Goal: Communication & Community: Answer question/provide support

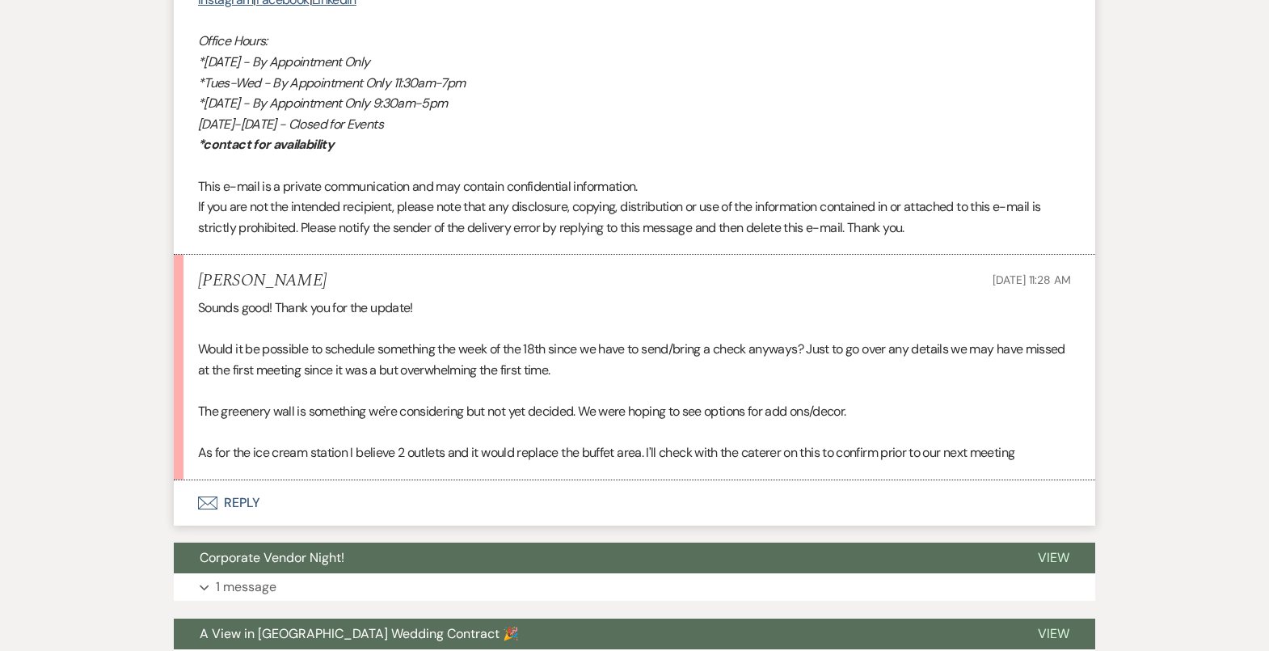
scroll to position [4128, 0]
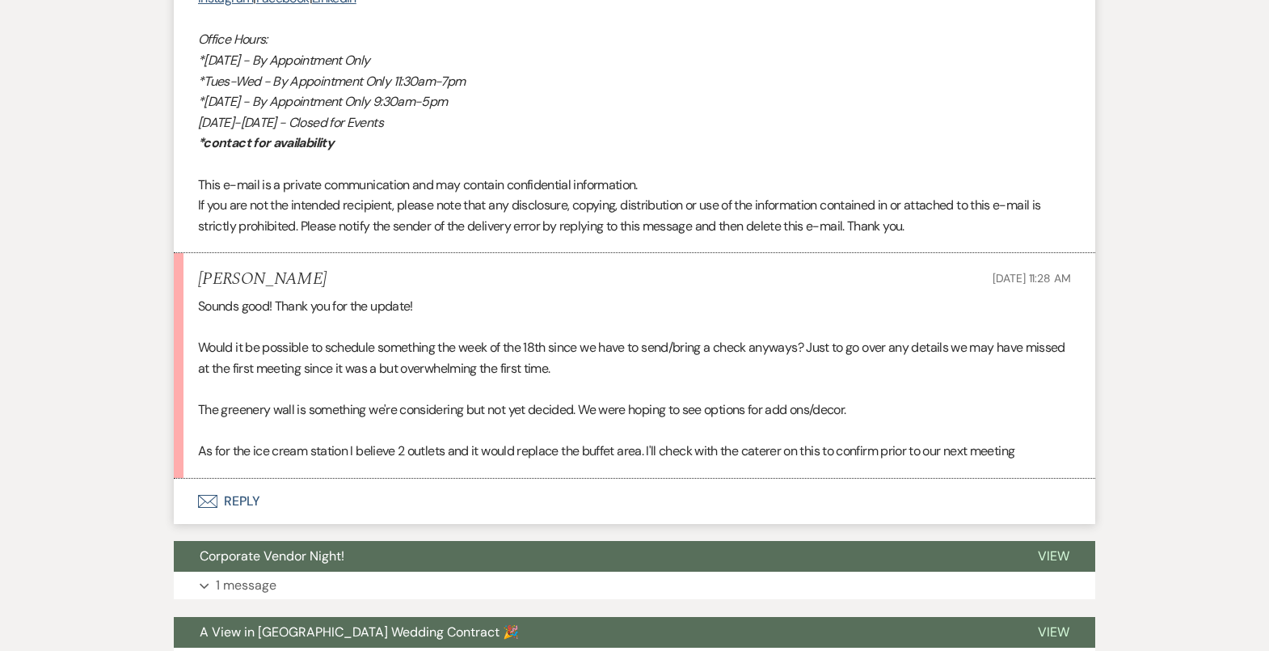
click at [343, 520] on button "Envelope Reply" at bounding box center [634, 500] width 921 height 45
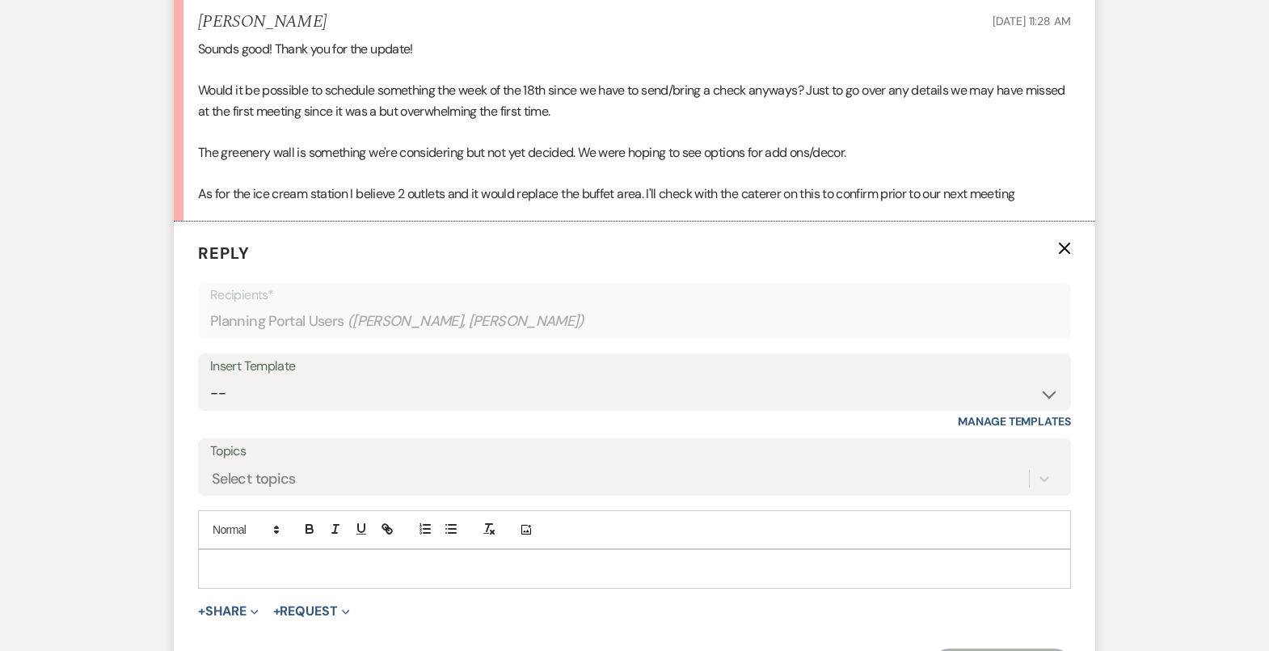
scroll to position [4384, 0]
click at [340, 578] on p at bounding box center [634, 569] width 847 height 18
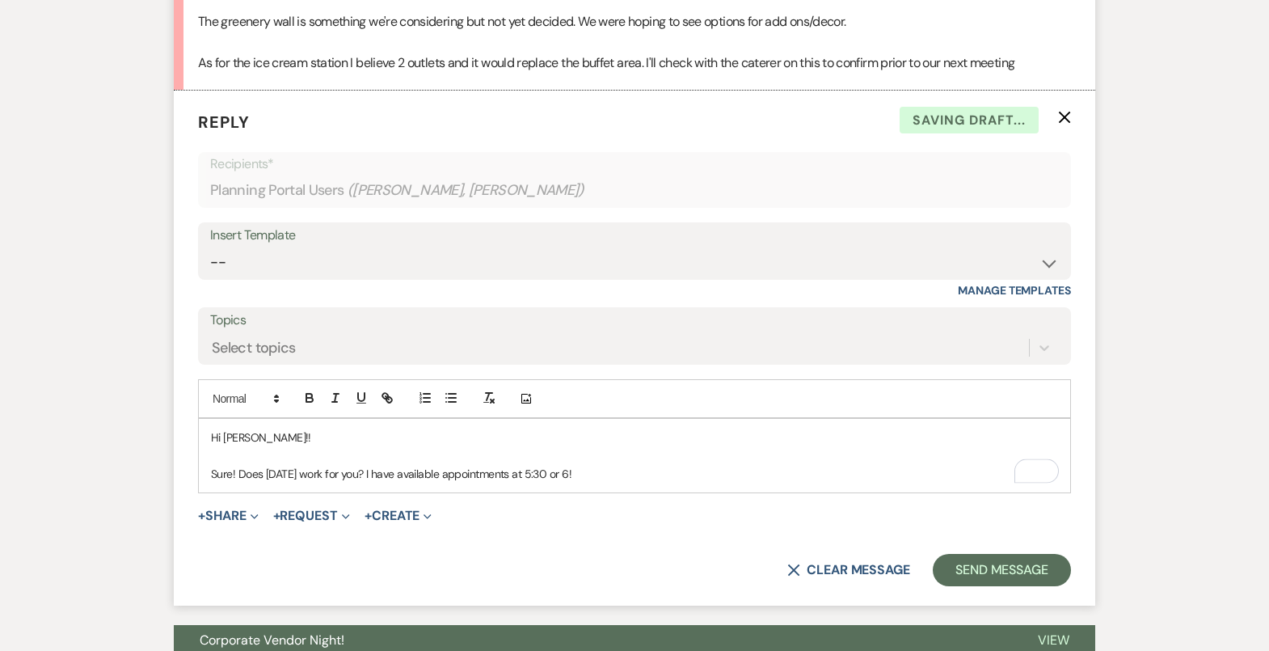
scroll to position [4536, 0]
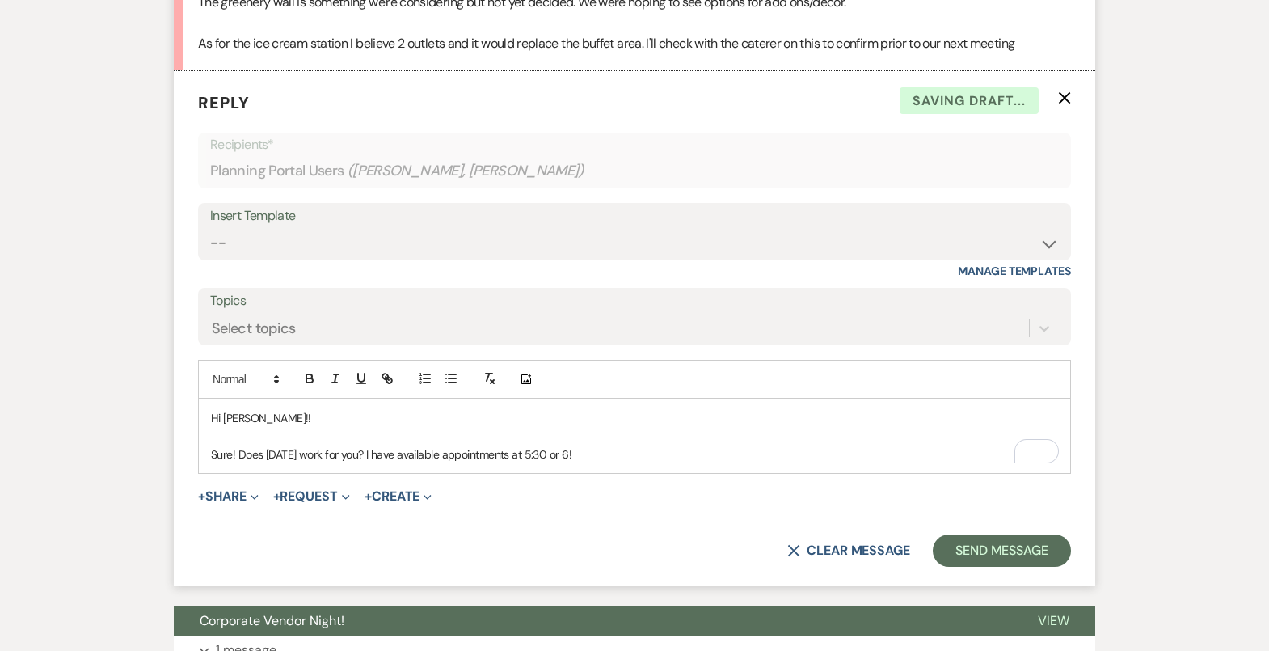
click at [410, 463] on p "Sure! Does September 17th work for you? I have available appointments at 5:30 o…" at bounding box center [634, 454] width 847 height 18
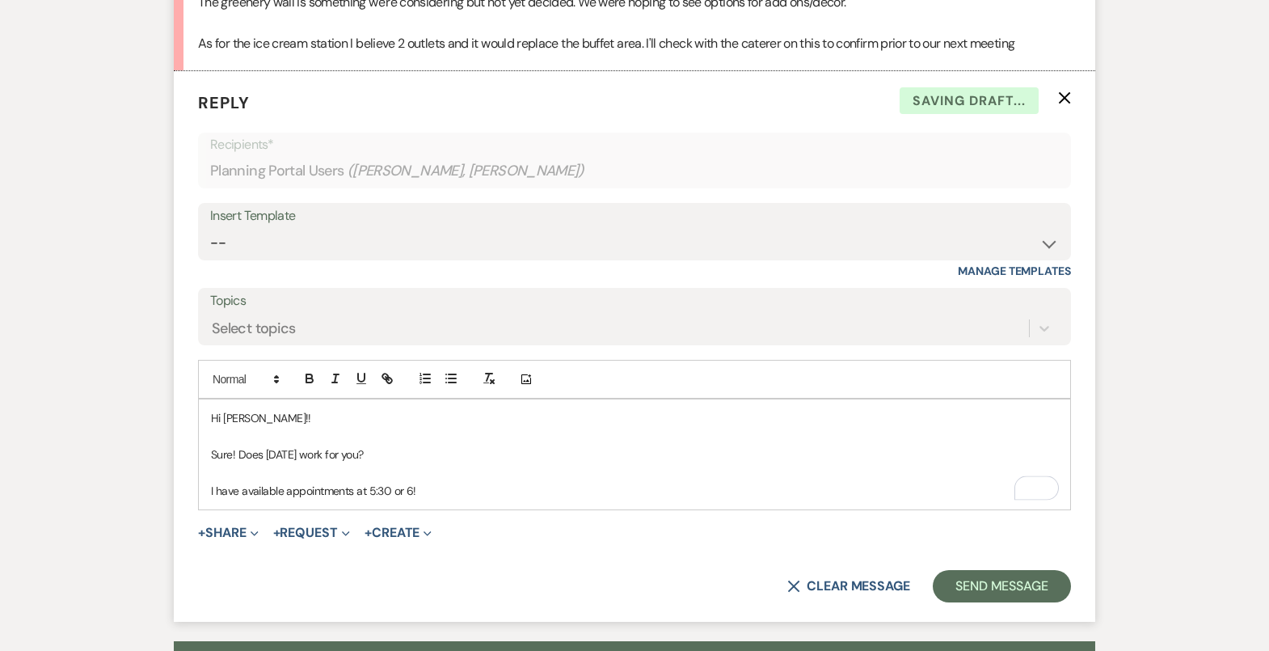
click at [367, 499] on p "I have available appointments at 5:30 or 6!" at bounding box center [634, 491] width 847 height 18
click at [360, 499] on p "I have available appointments at 5:30 or 6!" at bounding box center [634, 491] width 847 height 18
click at [354, 499] on p "I have available appointments at 5:30 or 6!" at bounding box center [634, 491] width 847 height 18
click at [444, 509] on div "Hi Daisy!! Sure! Does September 17th work for you? I have available appointment…" at bounding box center [634, 454] width 871 height 110
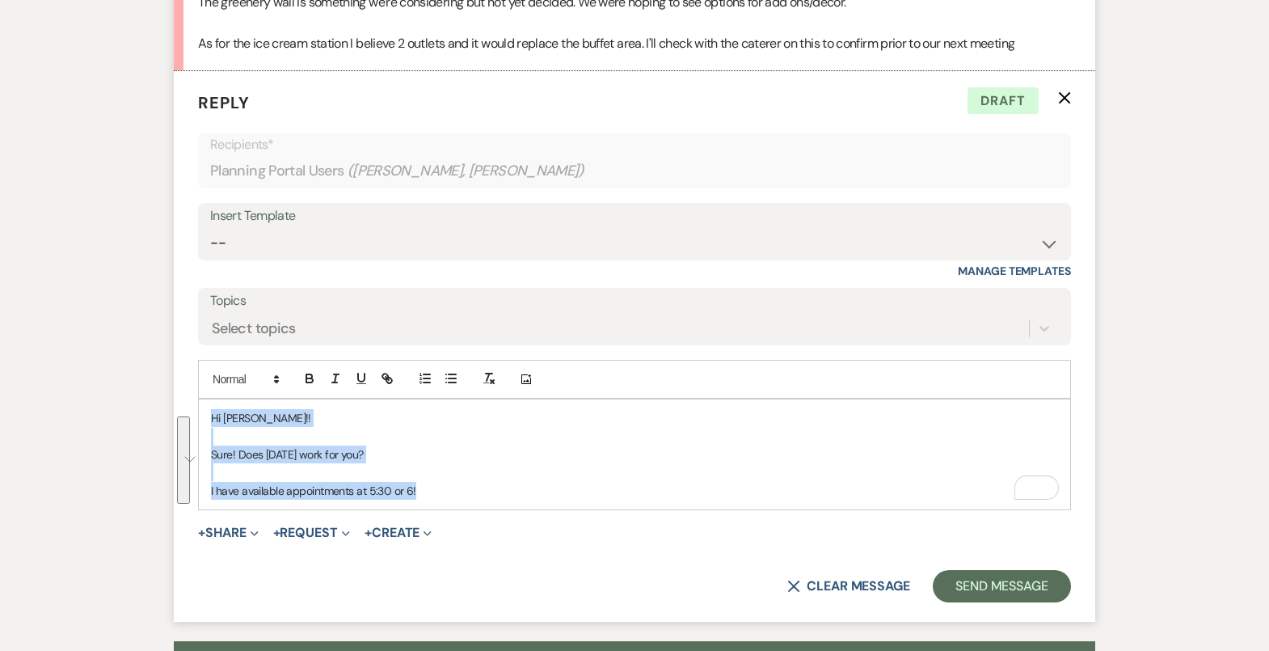
drag, startPoint x: 449, startPoint y: 509, endPoint x: 224, endPoint y: 360, distance: 269.9
click at [224, 360] on form "Reply X Draft Recipients* Planning Portal Users ( Daisy Diaz, Matthew Bailey ) …" at bounding box center [634, 346] width 921 height 550
copy div "Hi Daisy!! Sure! Does September 17th work for you? I have available appointment…"
click at [297, 259] on select "-- Tour Confirmation Contract (Pre-Booked Leads) Out of office Inquiry Email Al…" at bounding box center [634, 243] width 849 height 32
select select "4142"
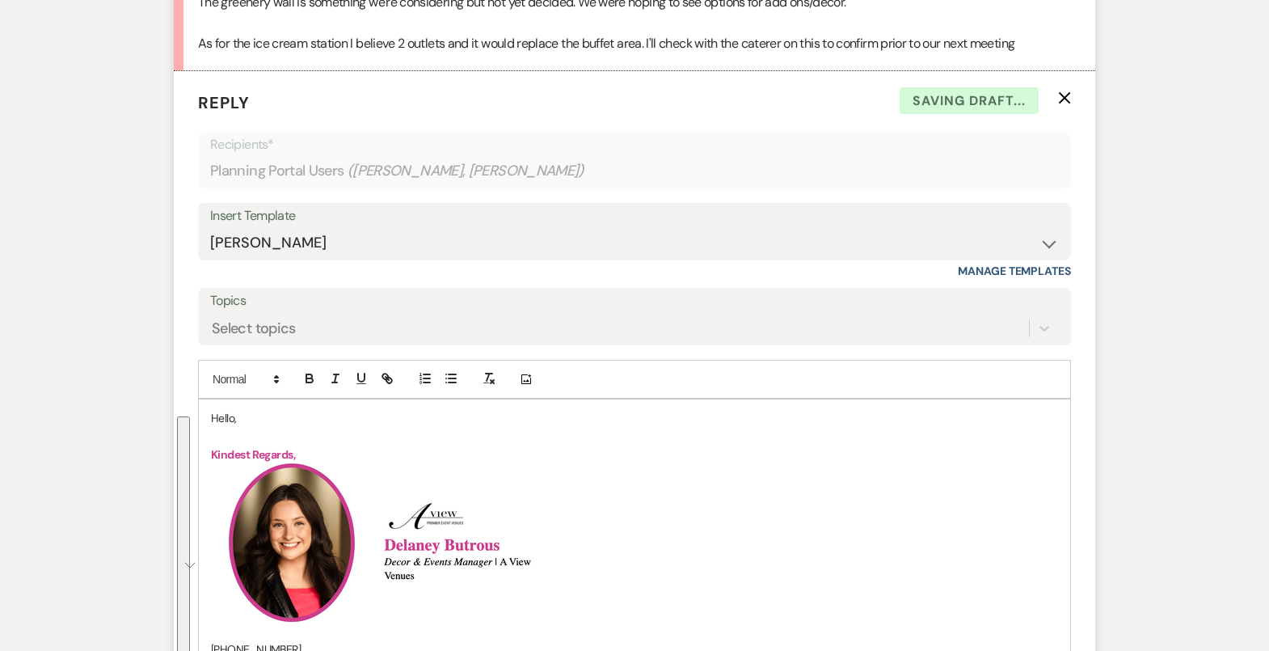
click at [224, 427] on p "Hello," at bounding box center [634, 418] width 847 height 18
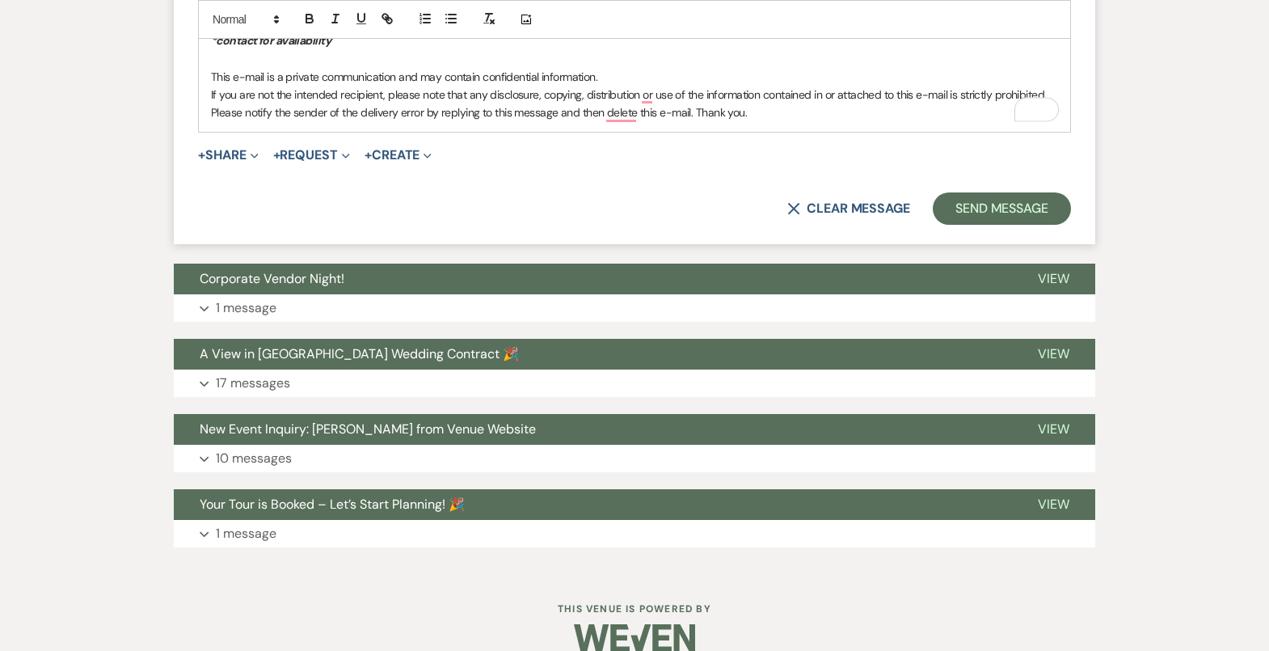
scroll to position [5416, 0]
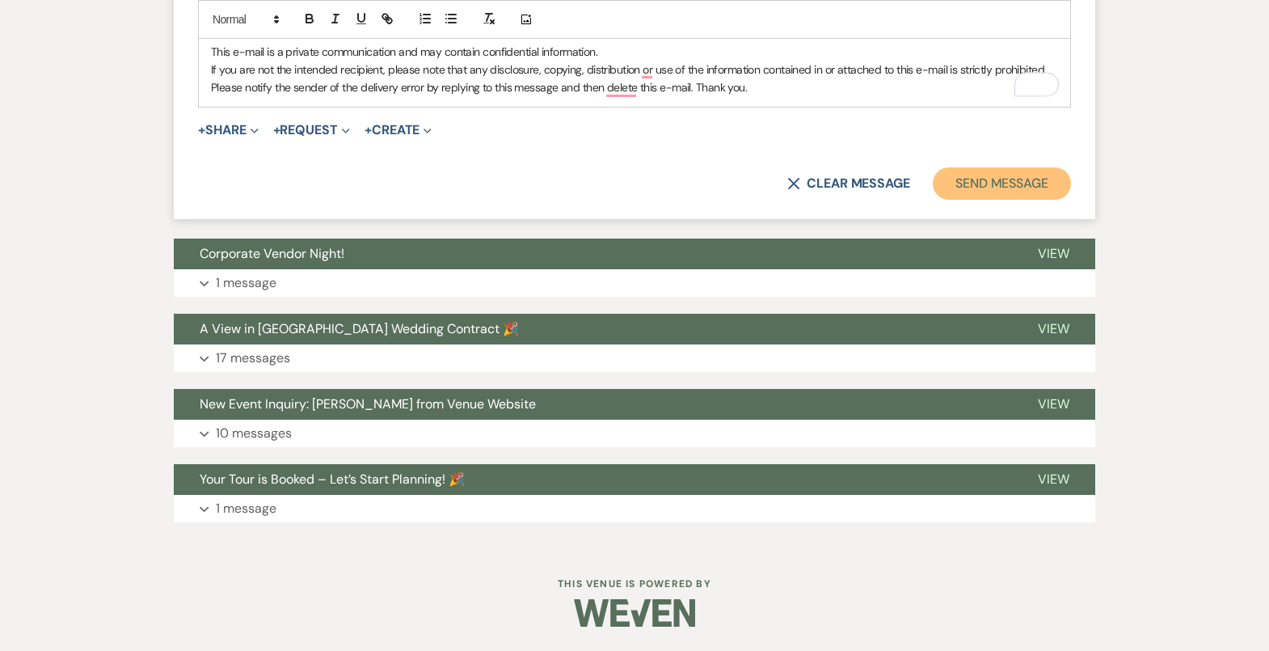
click at [988, 194] on button "Send Message" at bounding box center [1002, 183] width 138 height 32
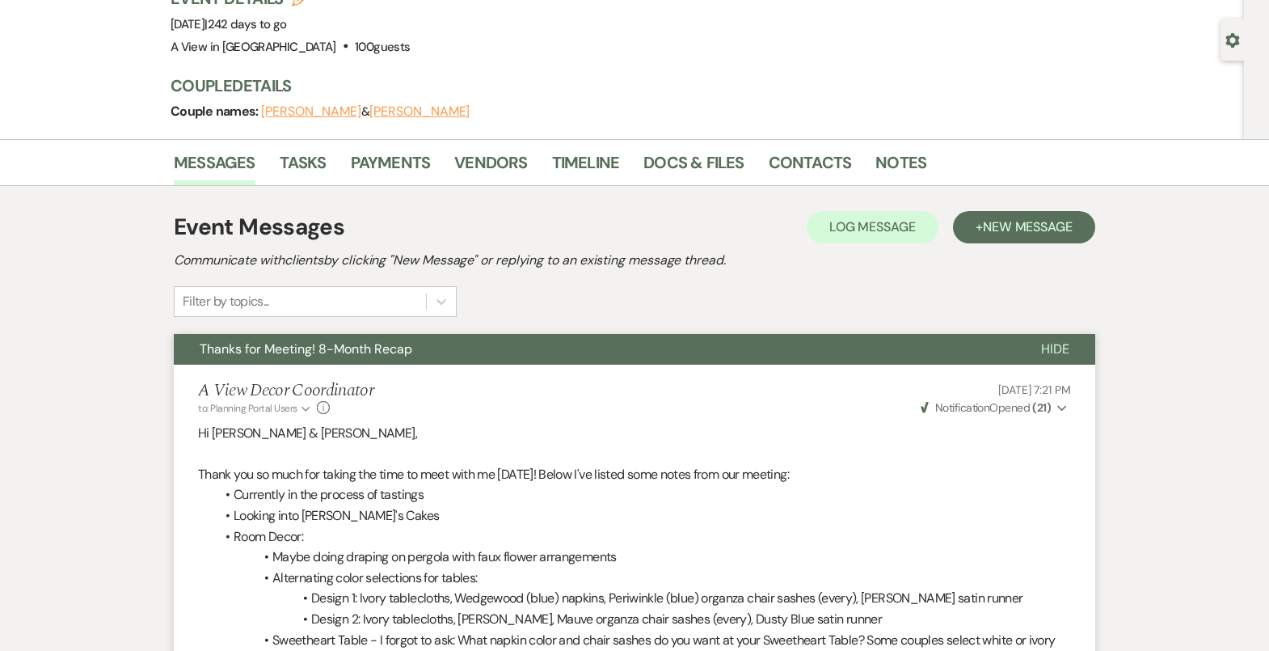
scroll to position [0, 0]
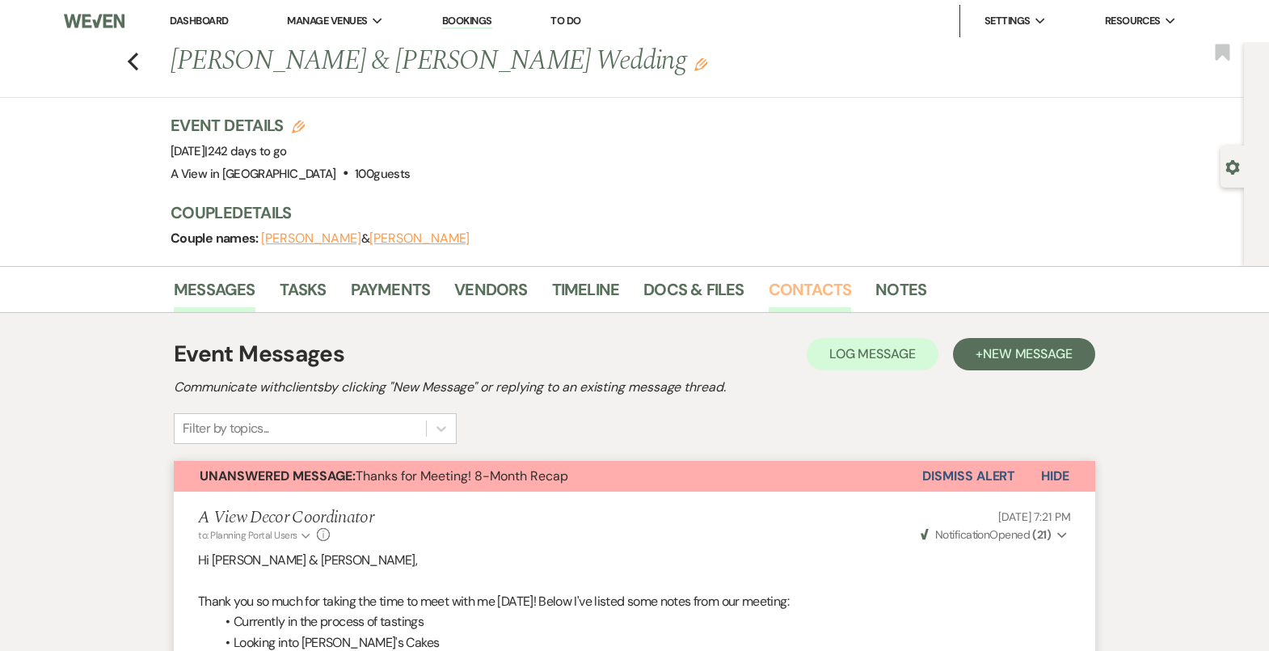
click at [823, 296] on link "Contacts" at bounding box center [810, 294] width 83 height 36
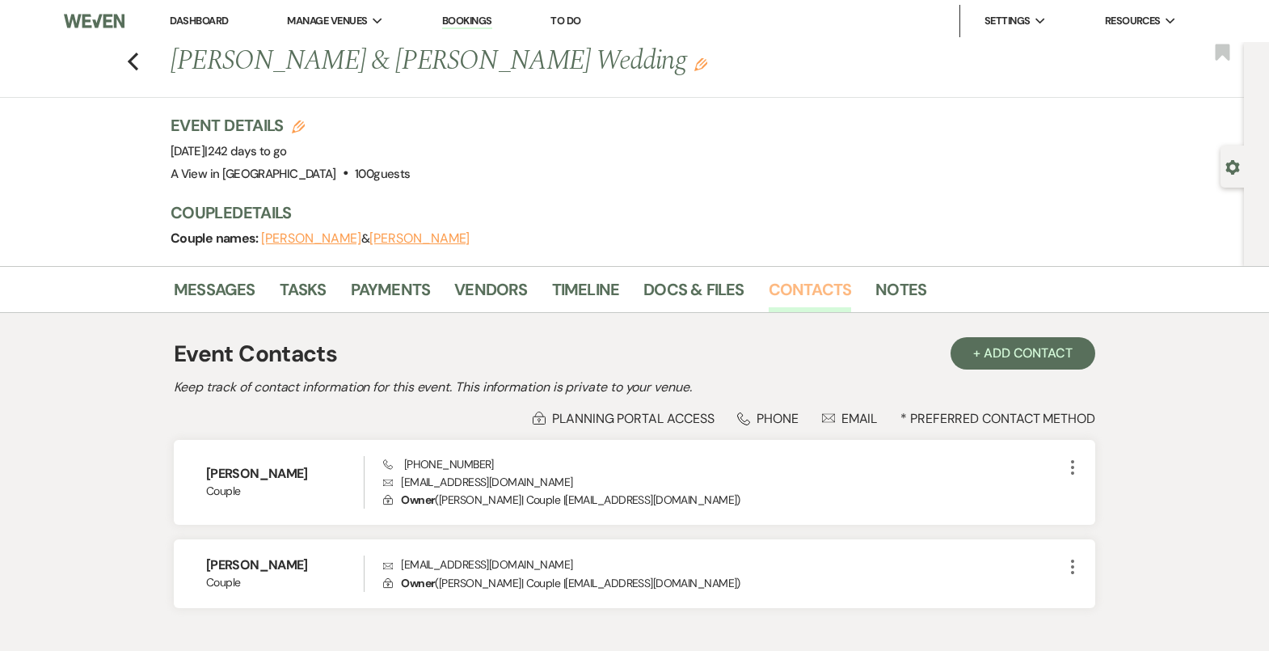
scroll to position [50, 0]
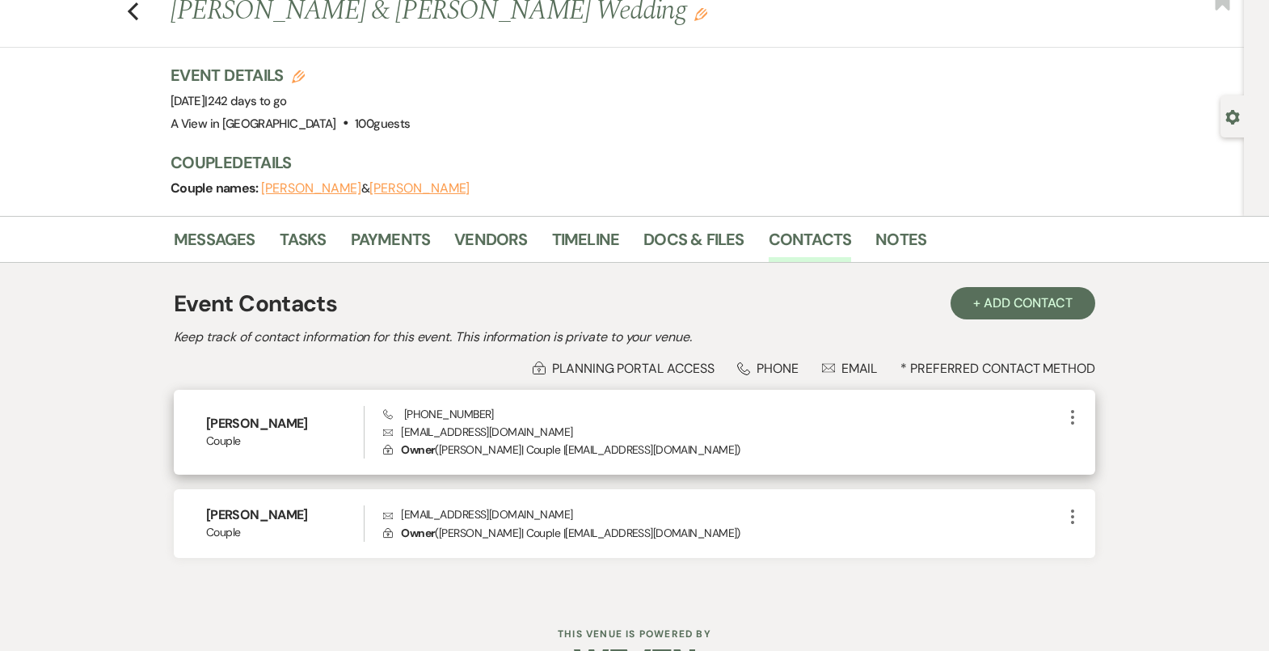
click at [498, 427] on p "Envelope [EMAIL_ADDRESS][DOMAIN_NAME]" at bounding box center [723, 432] width 680 height 18
copy p "[EMAIL_ADDRESS][DOMAIN_NAME]"
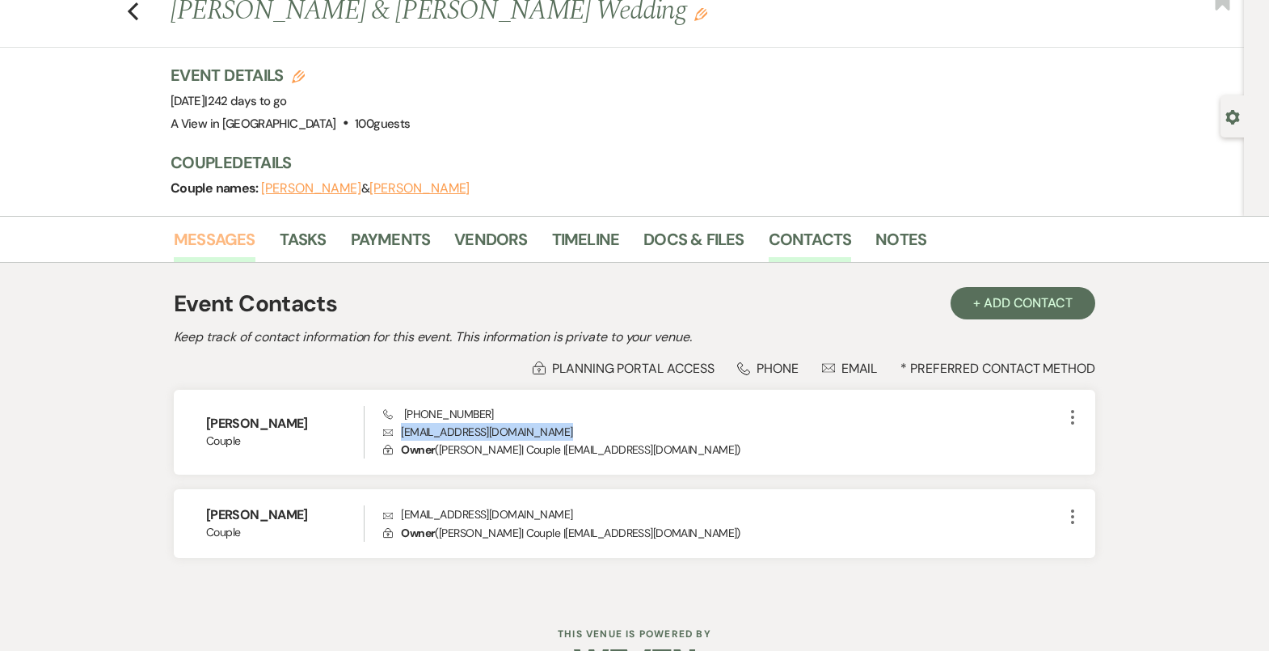
click at [213, 239] on link "Messages" at bounding box center [215, 244] width 82 height 36
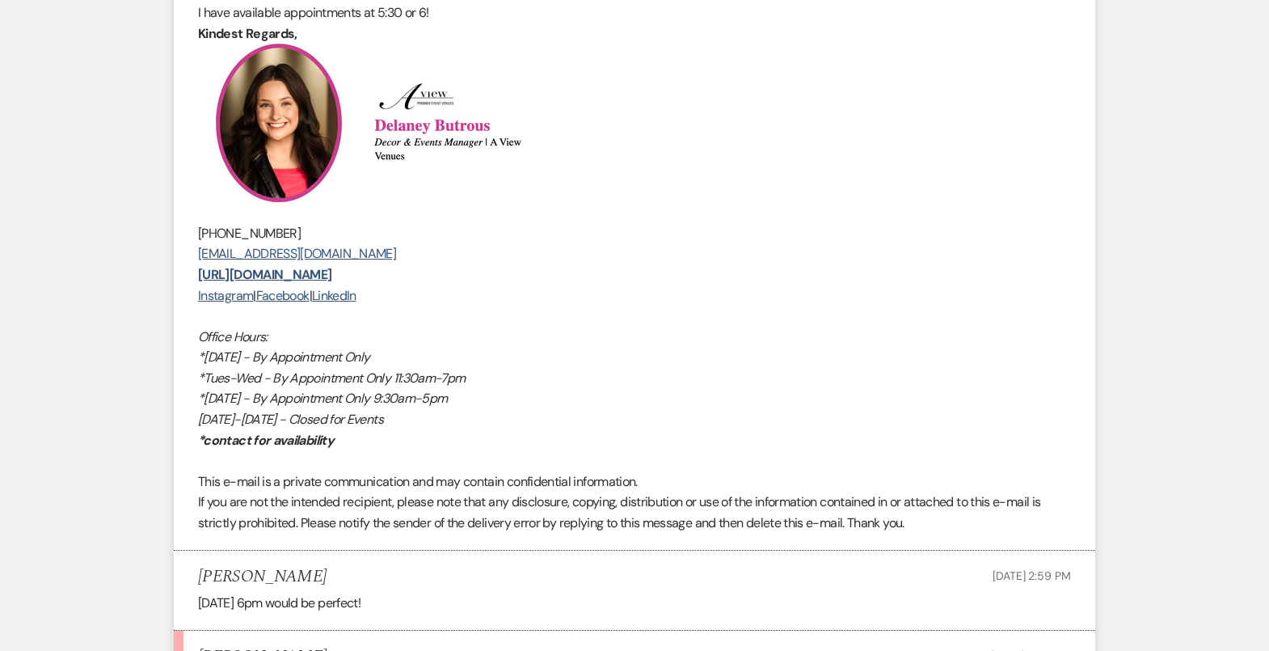
scroll to position [5023, 0]
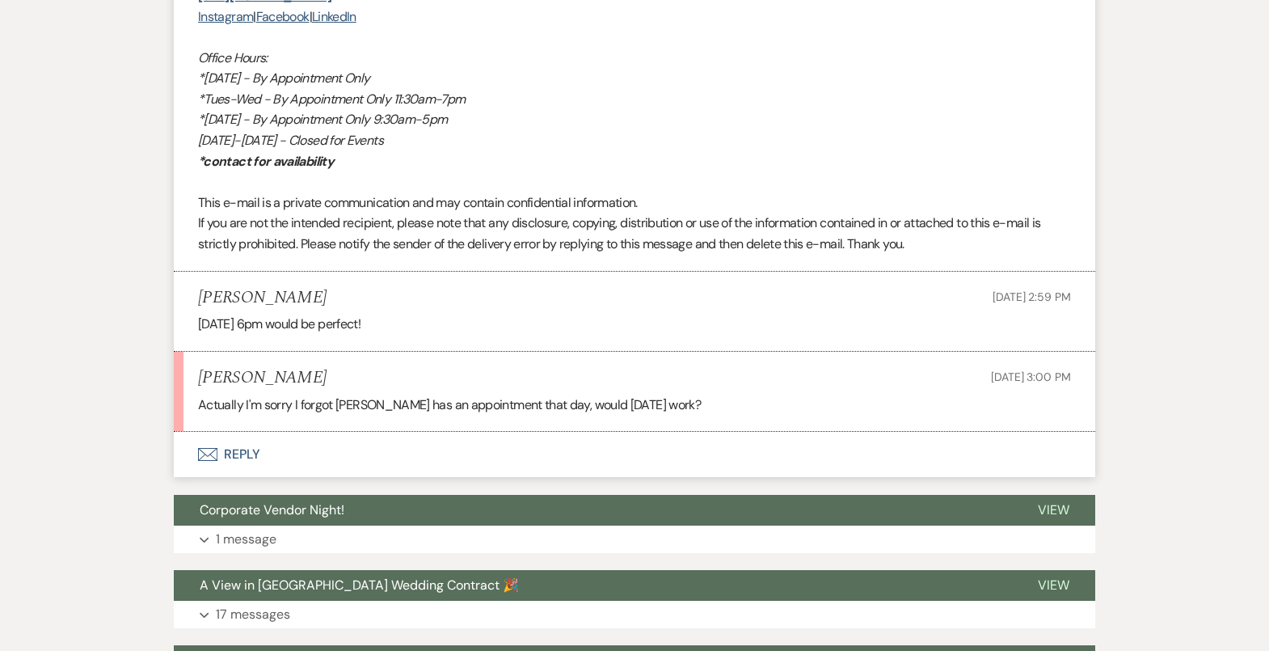
drag, startPoint x: 263, startPoint y: 464, endPoint x: 361, endPoint y: 269, distance: 218.3
click at [301, 474] on button "Envelope Reply" at bounding box center [634, 454] width 921 height 45
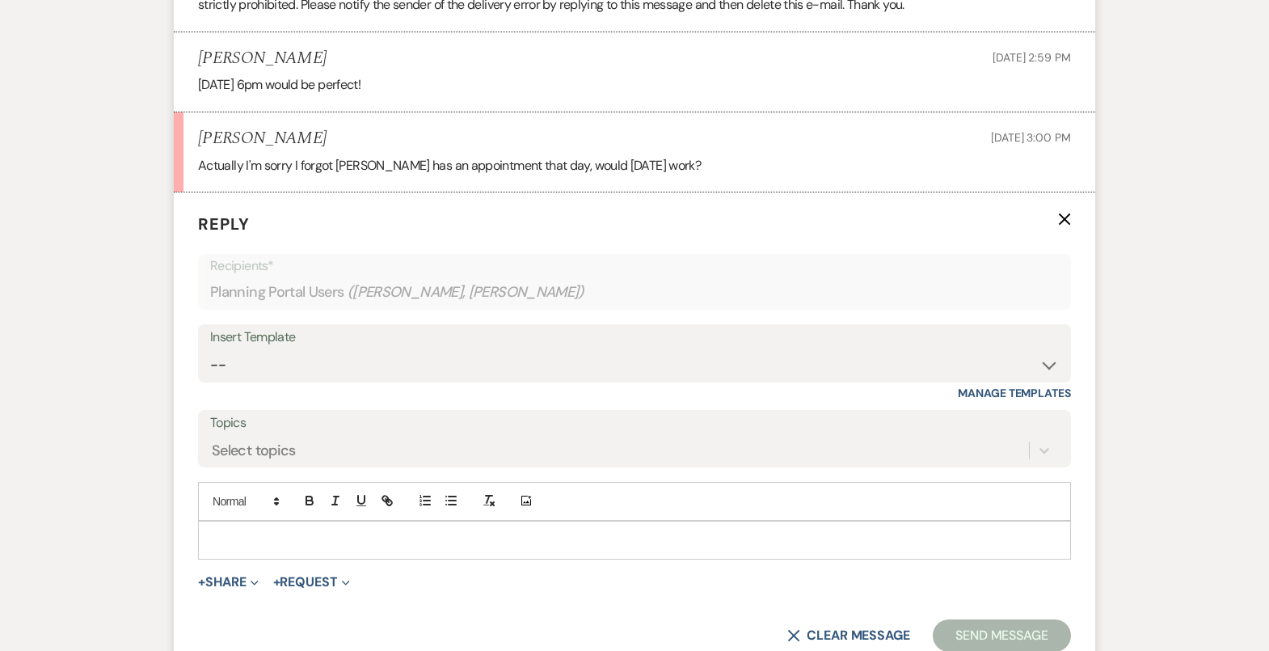
scroll to position [5261, 0]
click at [304, 546] on p at bounding box center [634, 541] width 847 height 18
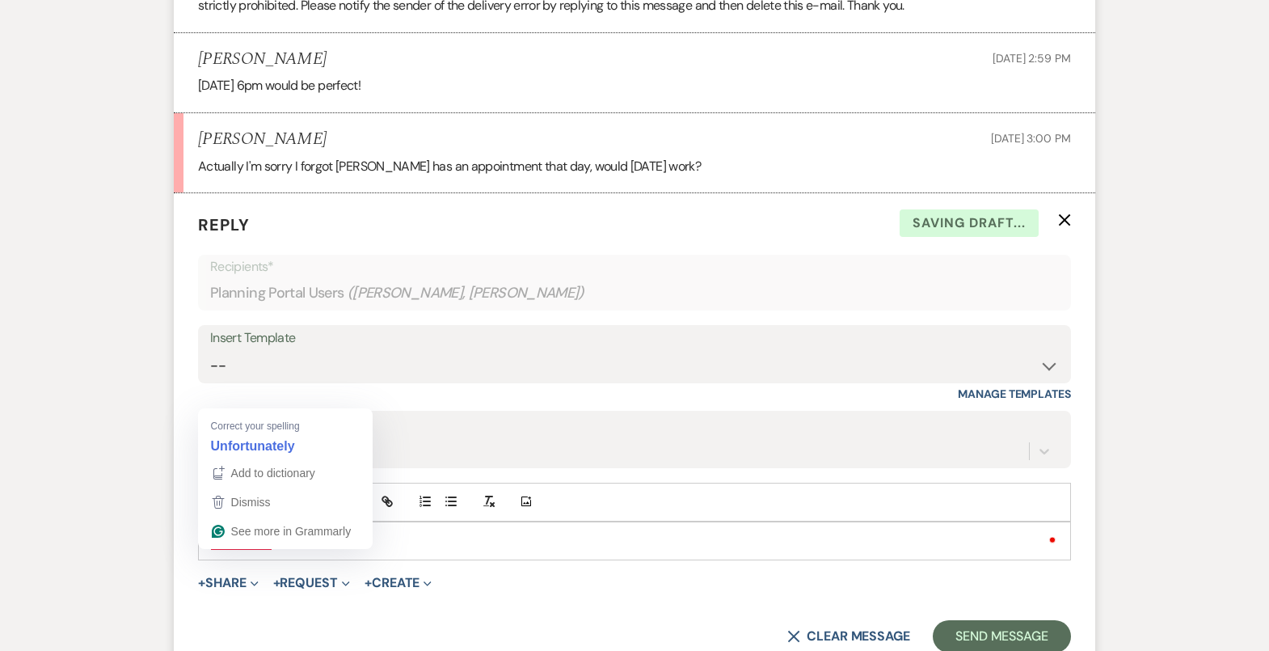
click at [249, 550] on p "Unfotunatley, I will be" at bounding box center [634, 541] width 847 height 18
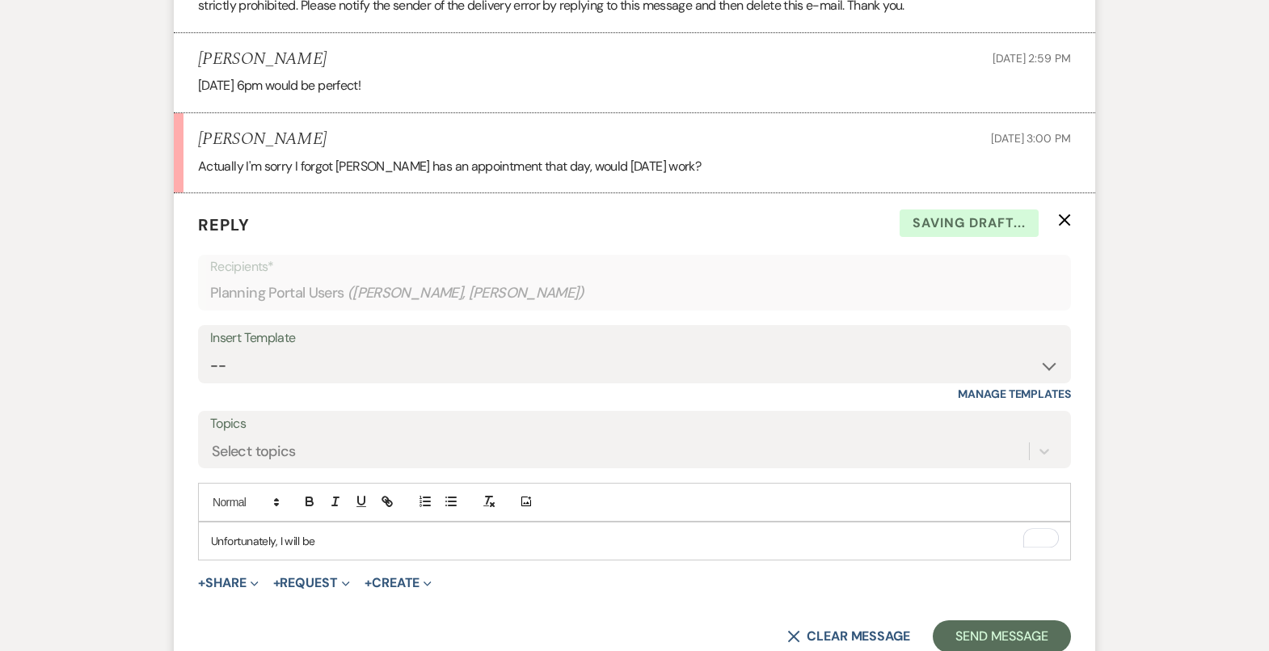
click at [327, 550] on p "Unfortunately, I will be" at bounding box center [634, 541] width 847 height 18
click at [422, 550] on p "Unfortunately, I will be at another location on [DATE]" at bounding box center [634, 542] width 847 height 18
click at [520, 550] on p "Unfortunately, I will be at another location on [DATE]" at bounding box center [634, 542] width 847 height 18
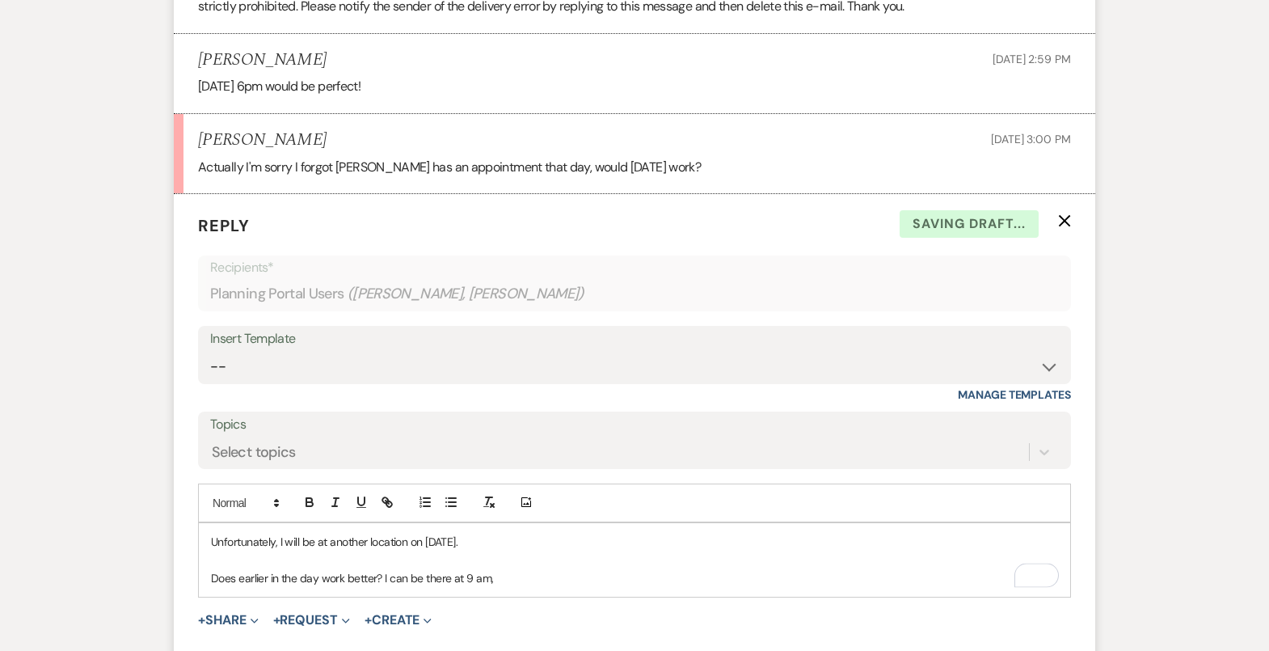
click at [512, 587] on p "Does earlier in the day work better? I can be there at 9 am," at bounding box center [634, 578] width 847 height 18
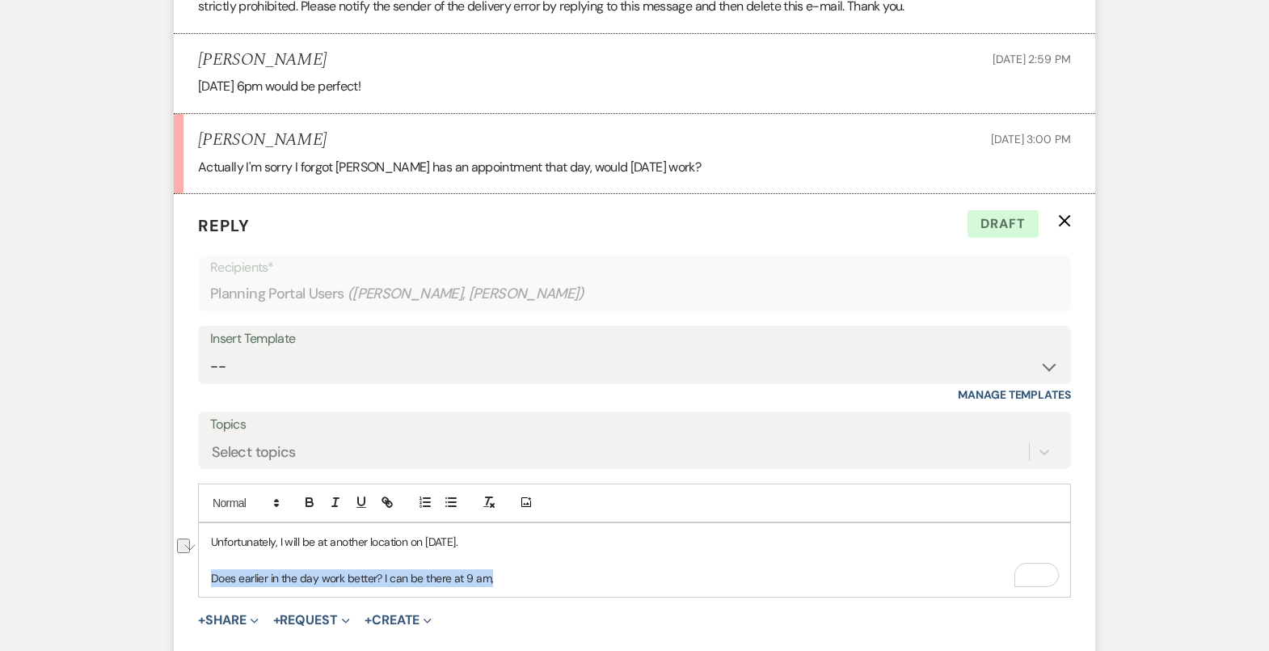
drag, startPoint x: 514, startPoint y: 592, endPoint x: 204, endPoint y: 594, distance: 309.5
click at [204, 594] on div "Unfortunately, I will be at another location on [DATE]. Does earlier in the day…" at bounding box center [634, 560] width 871 height 74
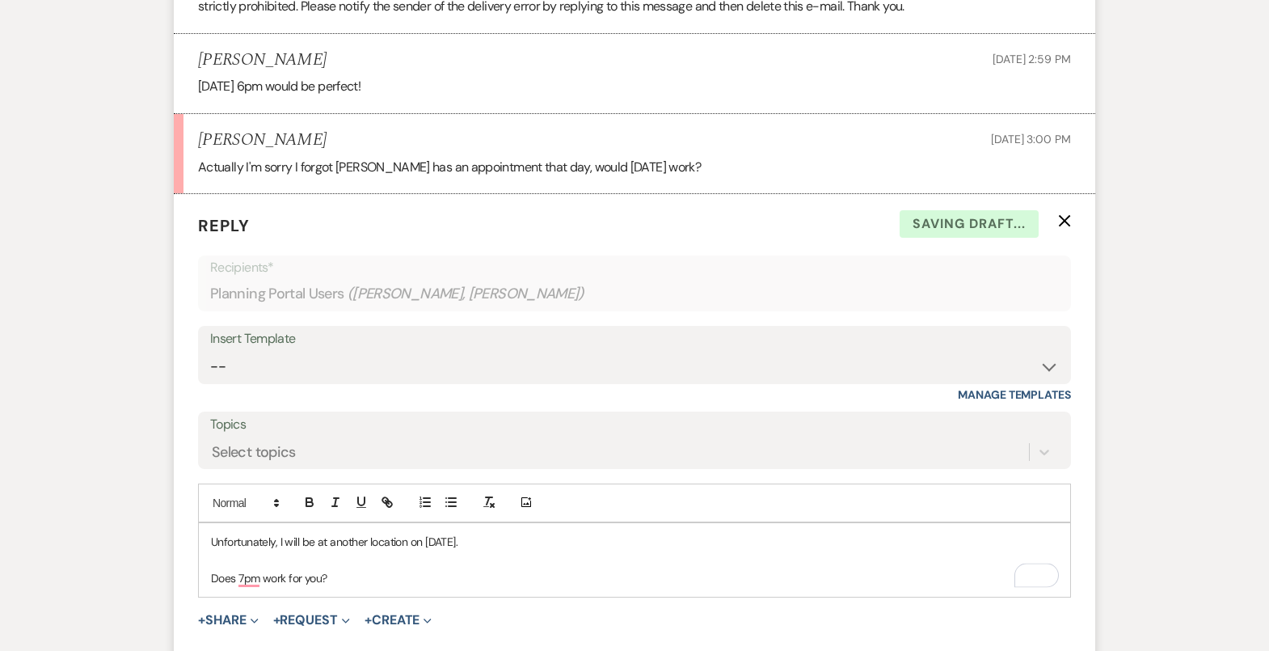
click at [287, 586] on p "Does 7pm work for you?" at bounding box center [634, 578] width 847 height 18
click at [411, 587] on p "Does 7pm work better for you?" at bounding box center [634, 578] width 847 height 18
click at [530, 587] on p "Does 7 pm work better for you? Otherwise, I am open from 9 am-7pm" at bounding box center [634, 578] width 847 height 18
click at [571, 568] on p "To enrich screen reader interactions, please activate Accessibility in Grammarl…" at bounding box center [634, 559] width 847 height 18
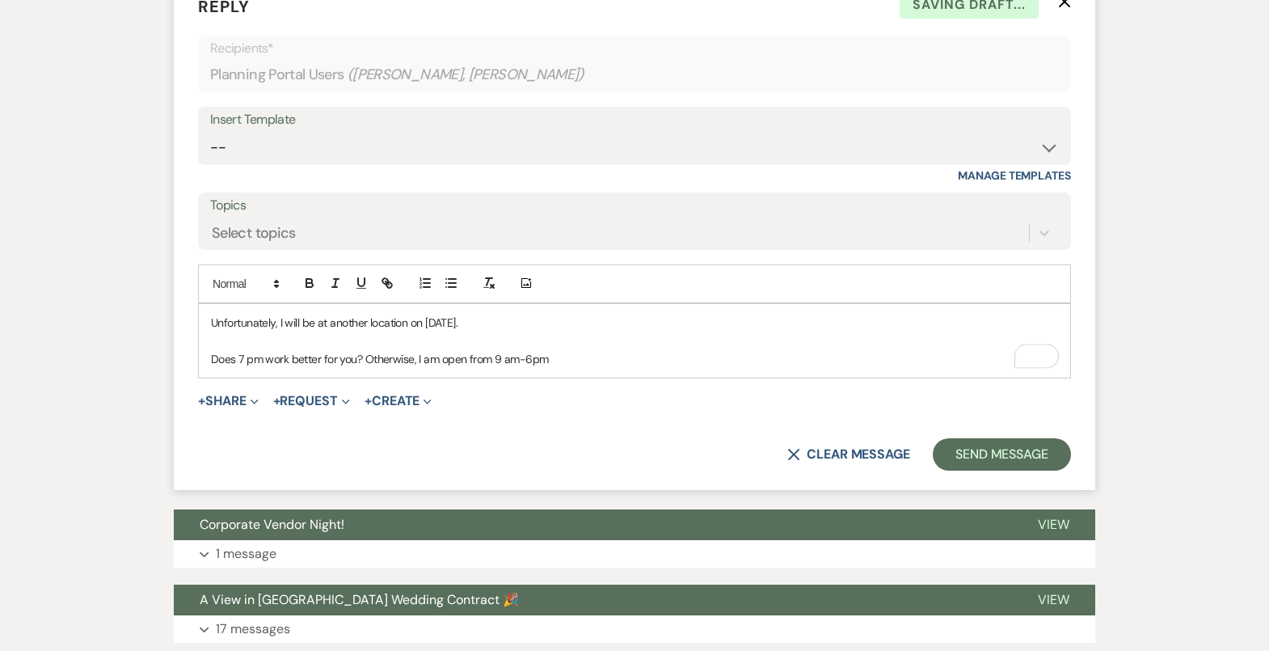
scroll to position [5480, 0]
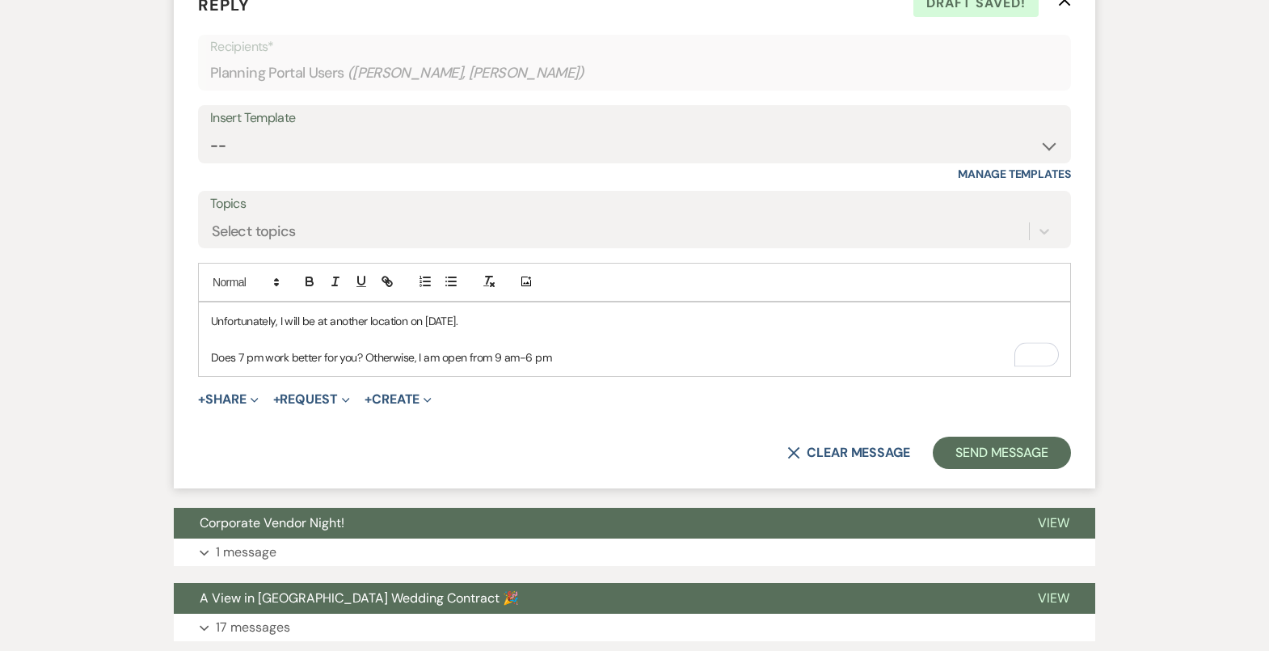
click at [531, 366] on p "Does 7 pm work better for you? Otherwise, I am open from 9 am-6 pm" at bounding box center [634, 357] width 847 height 18
click at [588, 376] on div "Unfortunately, I will be at another location on [DATE]. Does 7 pm work better f…" at bounding box center [634, 339] width 871 height 74
drag, startPoint x: 594, startPoint y: 375, endPoint x: 220, endPoint y: 316, distance: 378.8
click at [220, 316] on div "Unfortunately, I will be at another location on [DATE]. Does 7 pm work better f…" at bounding box center [634, 339] width 871 height 74
copy div "Unfortunately, I will be at another location on [DATE]. Does 7 pm work better f…"
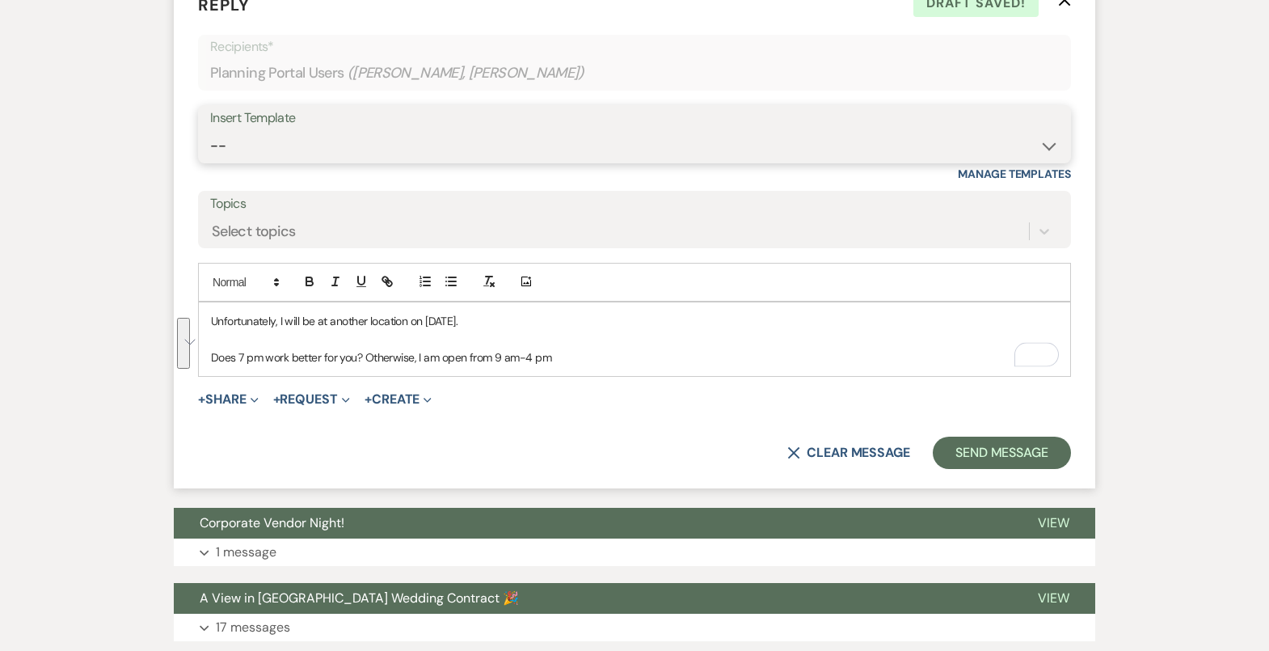
click at [345, 154] on select "-- Tour Confirmation Contract (Pre-Booked Leads) Out of office Inquiry Email Al…" at bounding box center [634, 146] width 849 height 32
select select "4142"
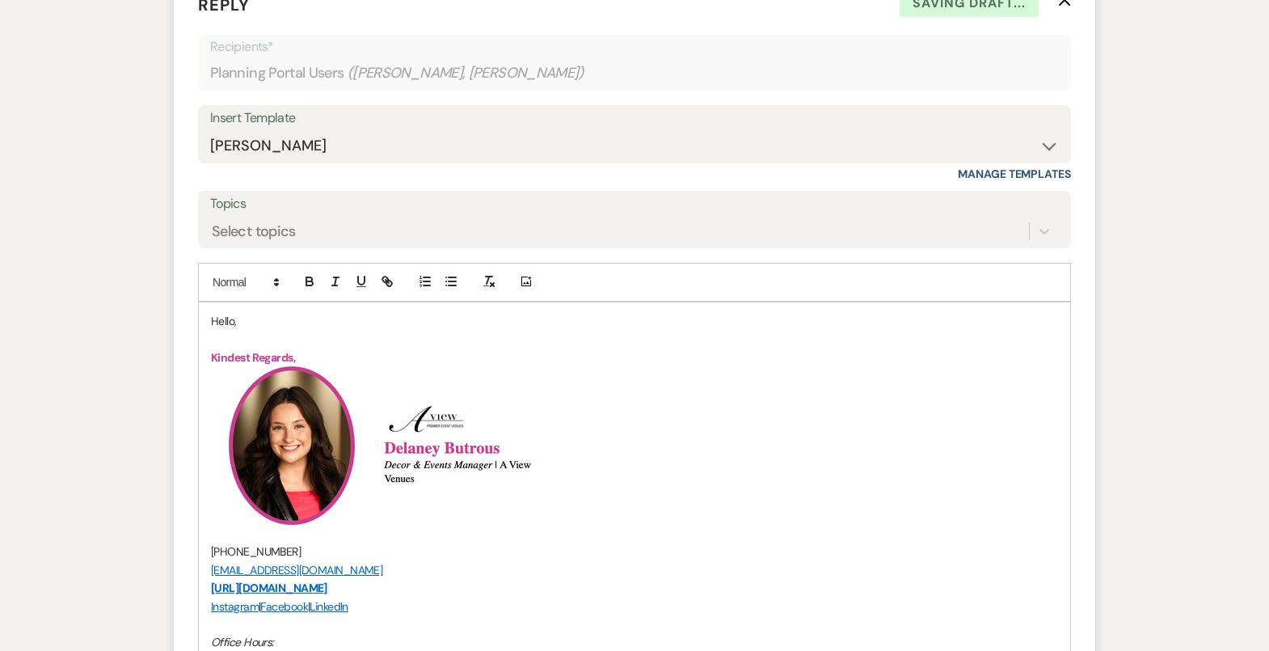
click at [234, 330] on p "Hello," at bounding box center [634, 321] width 847 height 18
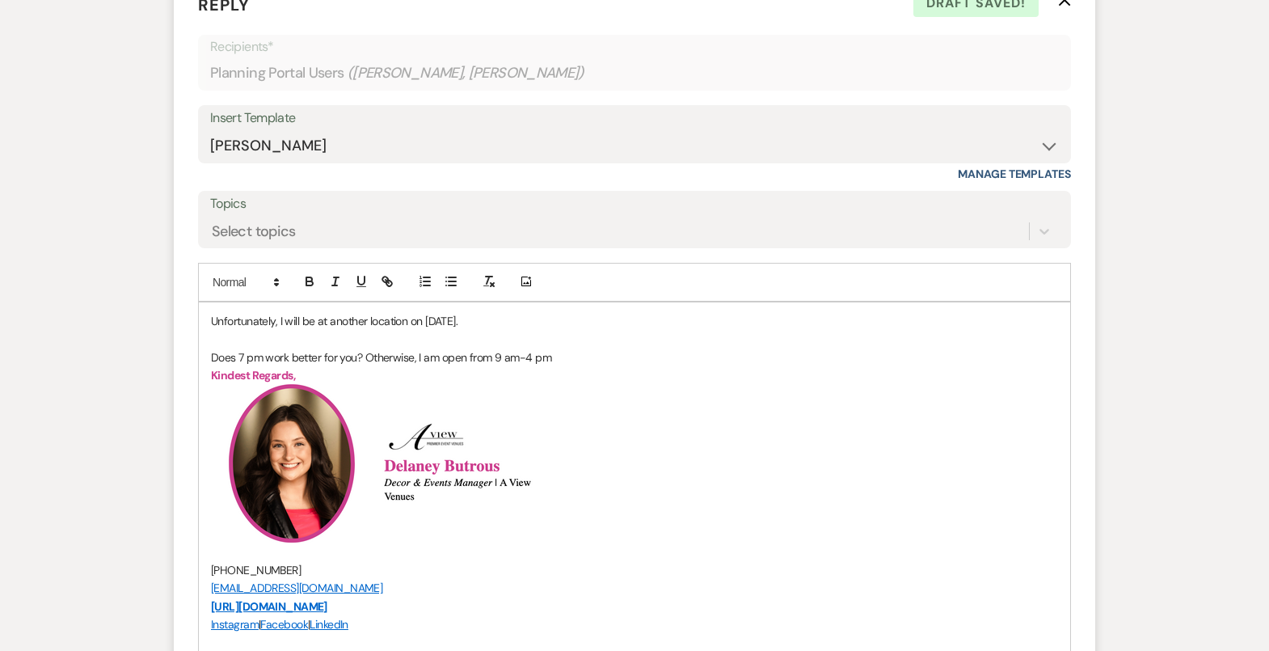
click at [365, 365] on p "Does 7 pm work better for you? Otherwise, I am open from 9 am-4 pm" at bounding box center [634, 357] width 847 height 18
click at [356, 366] on p "Does 7 pm work better for you? Otherwise, I am open from 9 am-4 pm" at bounding box center [634, 357] width 847 height 18
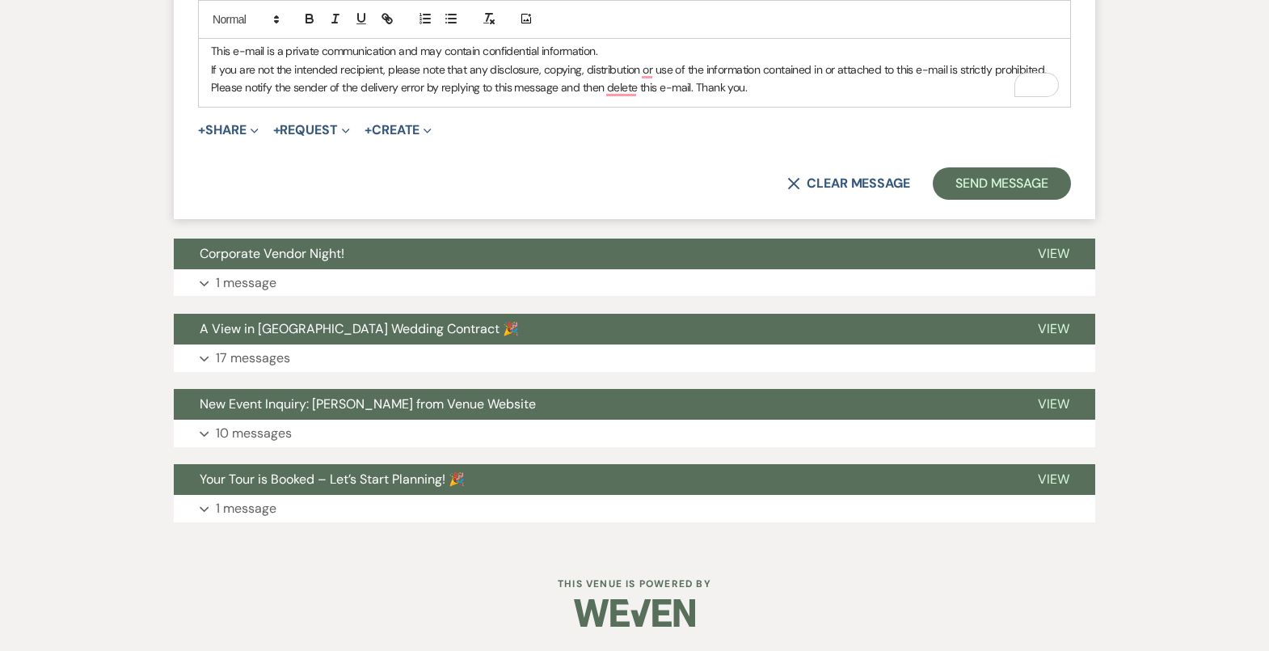
scroll to position [6228, 0]
click at [1026, 186] on button "Send Message" at bounding box center [1002, 183] width 138 height 32
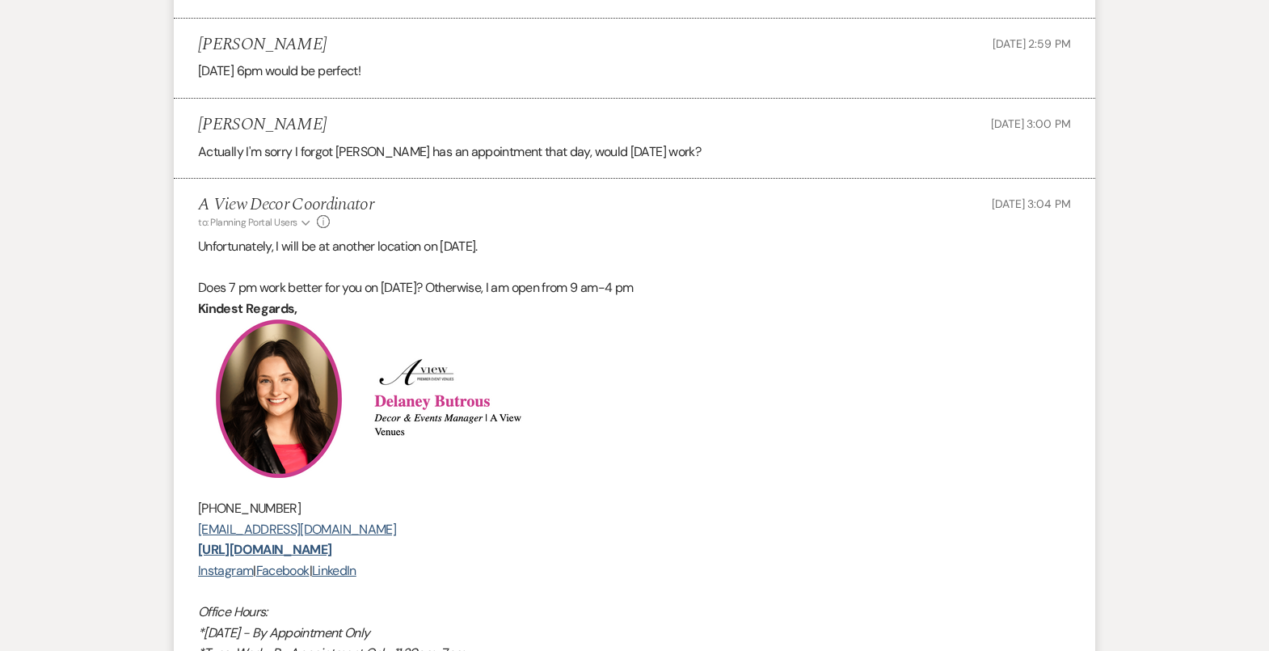
scroll to position [5225, 0]
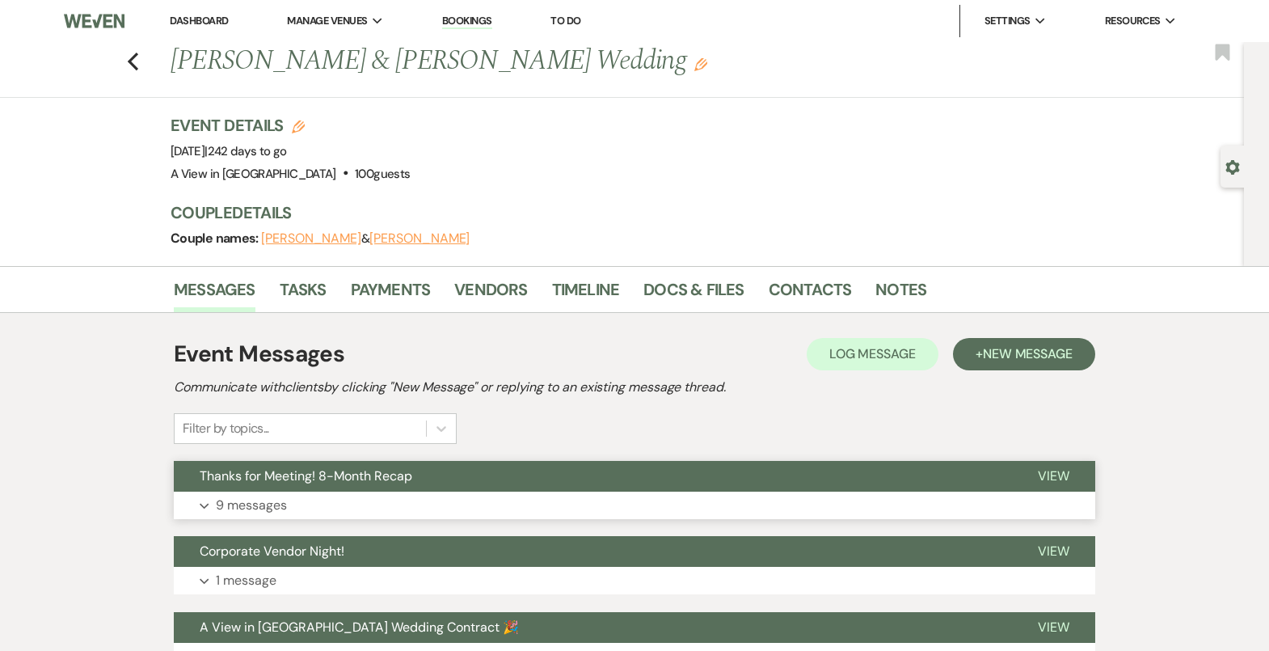
click at [447, 493] on button "Expand 9 messages" at bounding box center [634, 504] width 921 height 27
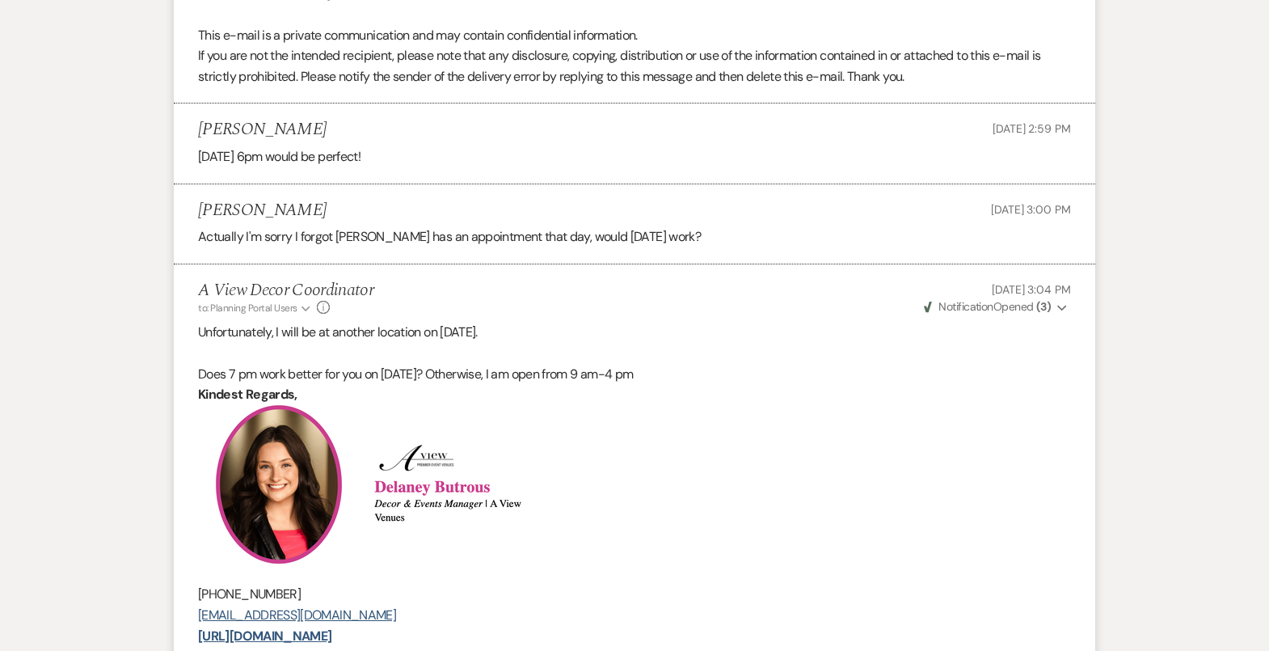
scroll to position [5189, 0]
click at [994, 315] on span "Weven Check Notification Opened ( 3 )" at bounding box center [987, 308] width 127 height 15
click at [828, 309] on div "A View Decor Coordinator to: Planning Portal Users Expand Info [DATE] 3:04 PM W…" at bounding box center [634, 299] width 873 height 35
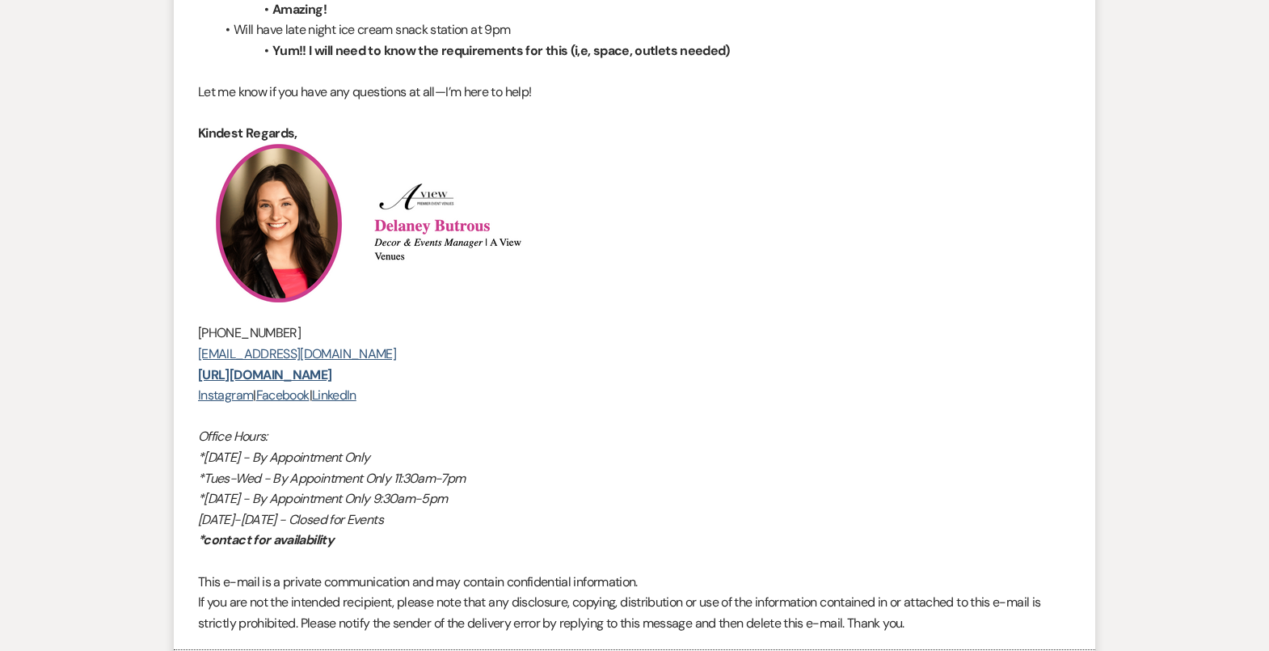
scroll to position [3029, 0]
